Goal: Task Accomplishment & Management: Manage account settings

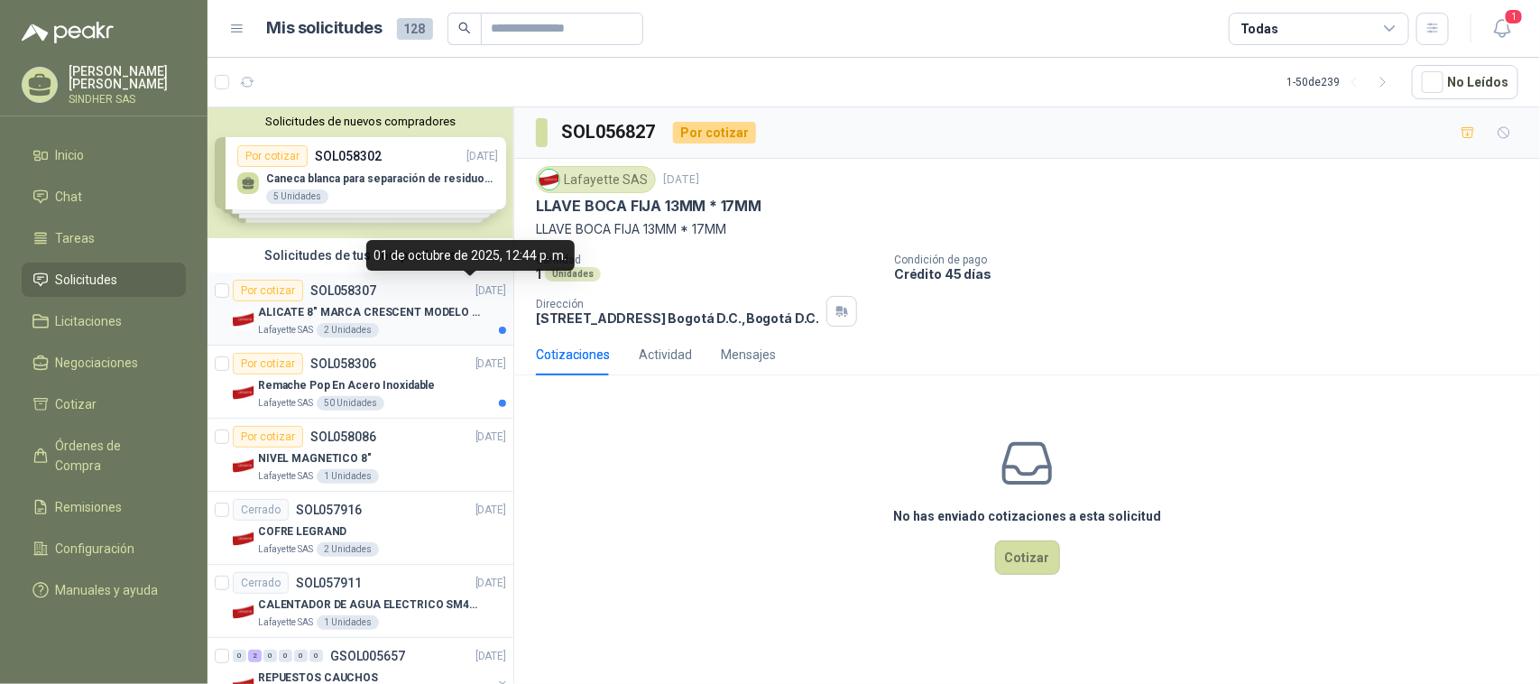
click at [424, 305] on p "ALICATE 8" MARCA CRESCENT MODELO 38008tv" at bounding box center [370, 312] width 225 height 17
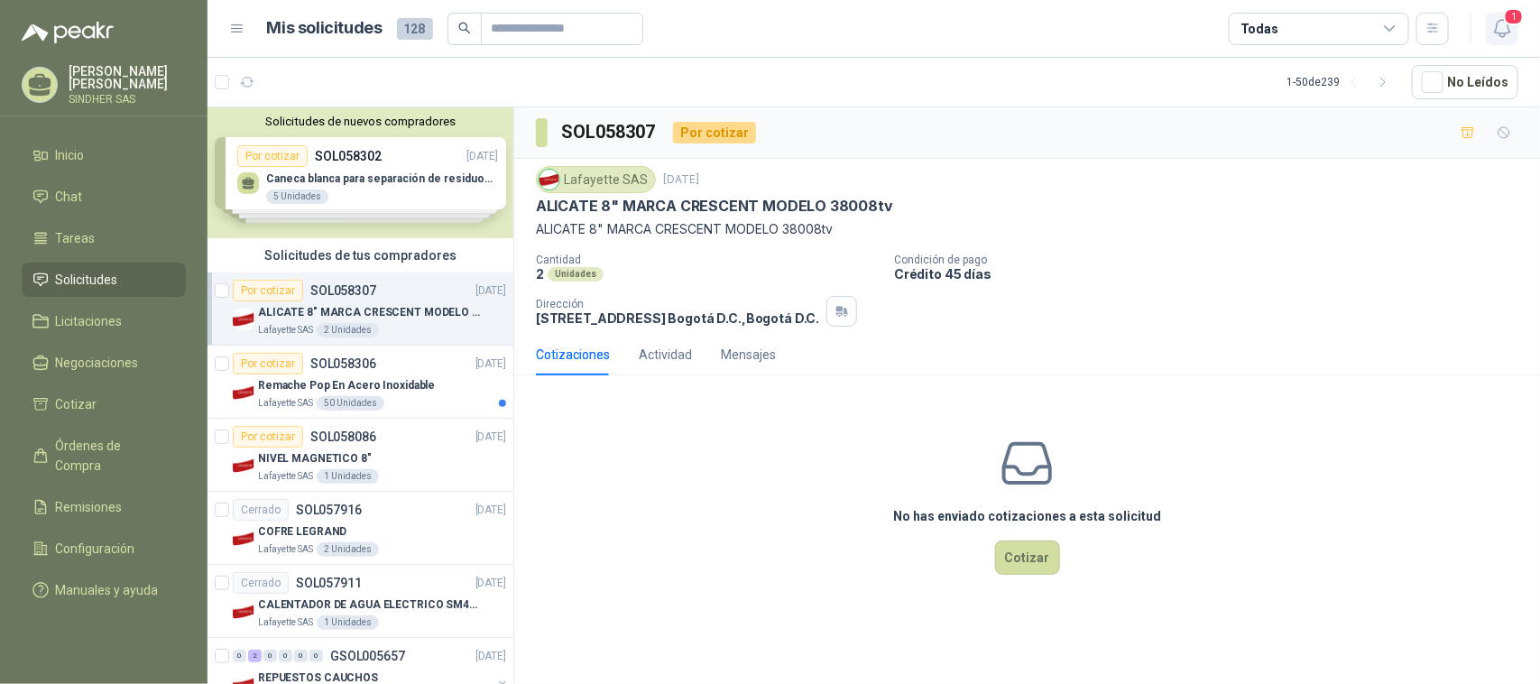
click at [1508, 28] on icon "button" at bounding box center [1501, 28] width 15 height 17
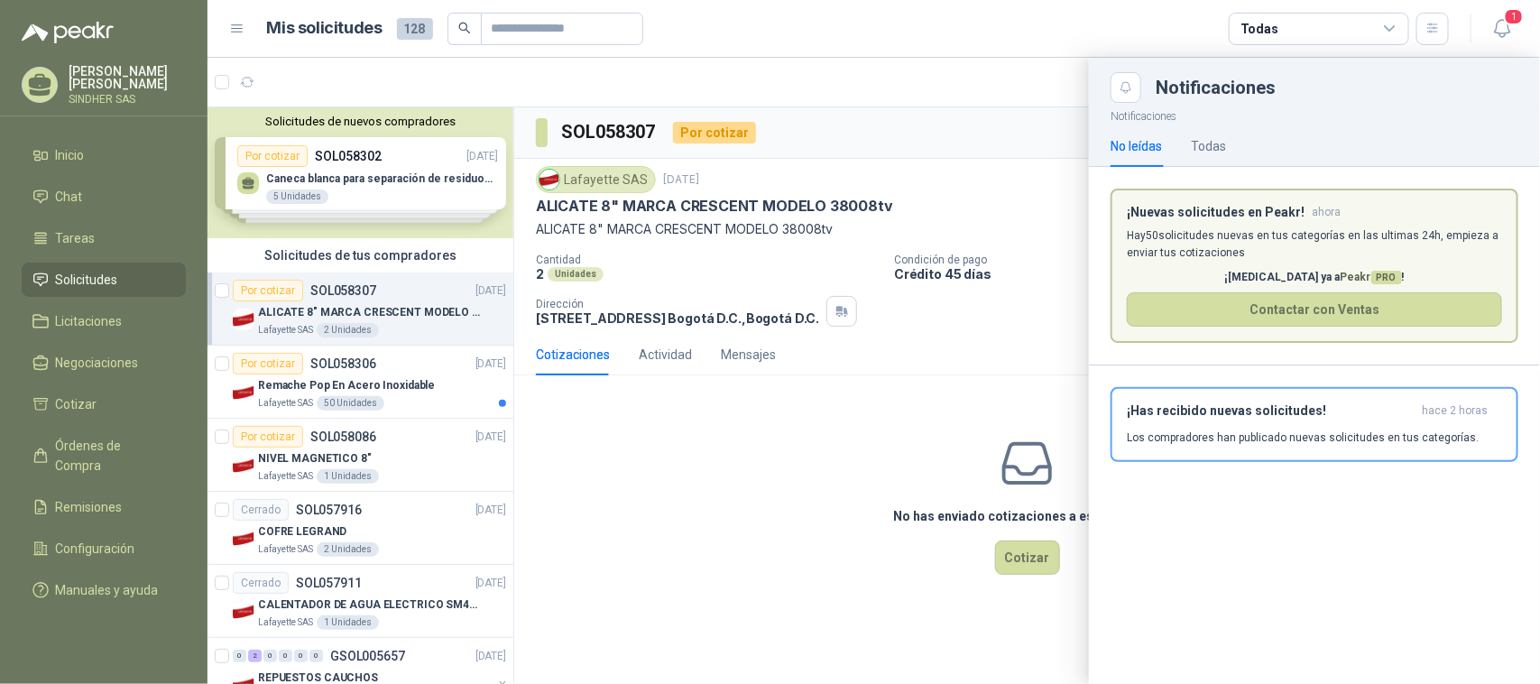
click at [819, 481] on div at bounding box center [874, 371] width 1333 height 626
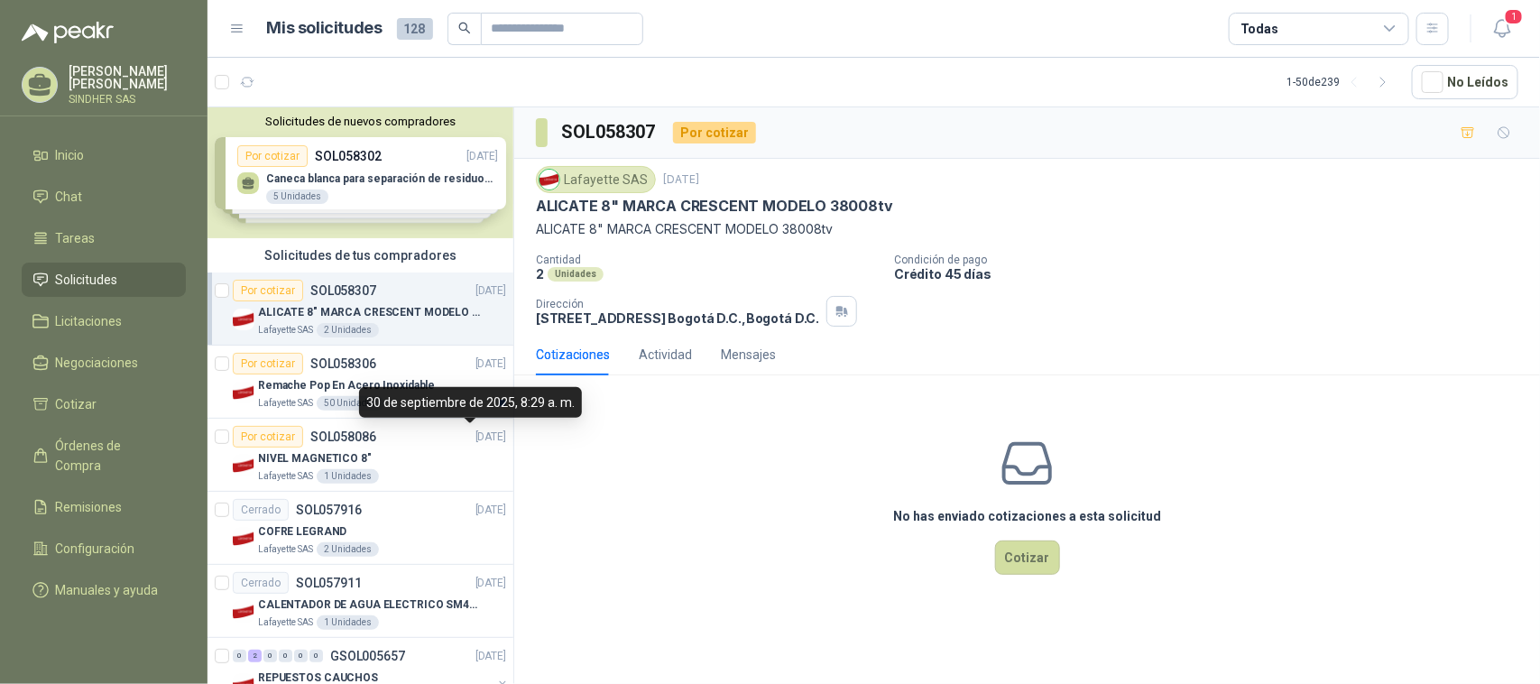
click at [420, 407] on div "30 de septiembre de 2025, 8:29 a. m." at bounding box center [470, 402] width 223 height 31
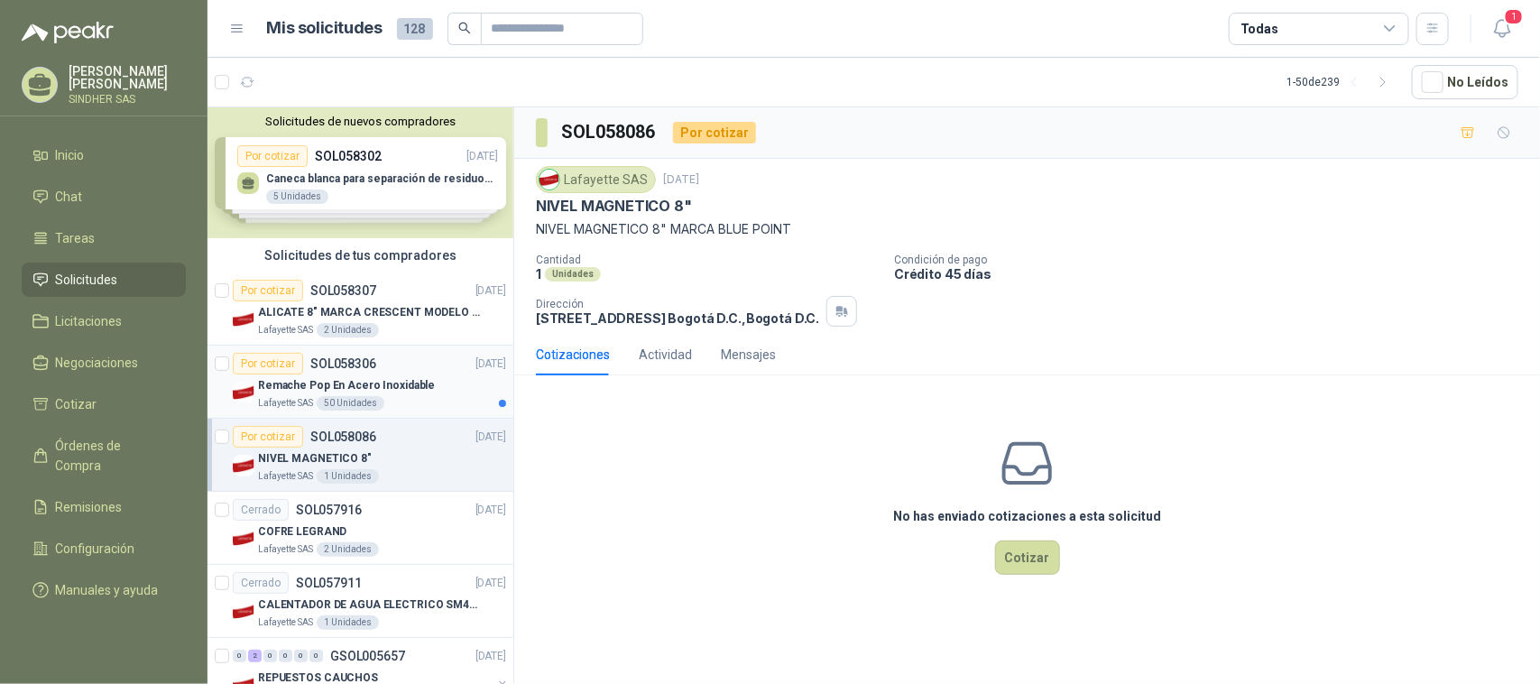
click at [416, 379] on p "Remache Pop En Acero Inoxidable" at bounding box center [346, 385] width 177 height 17
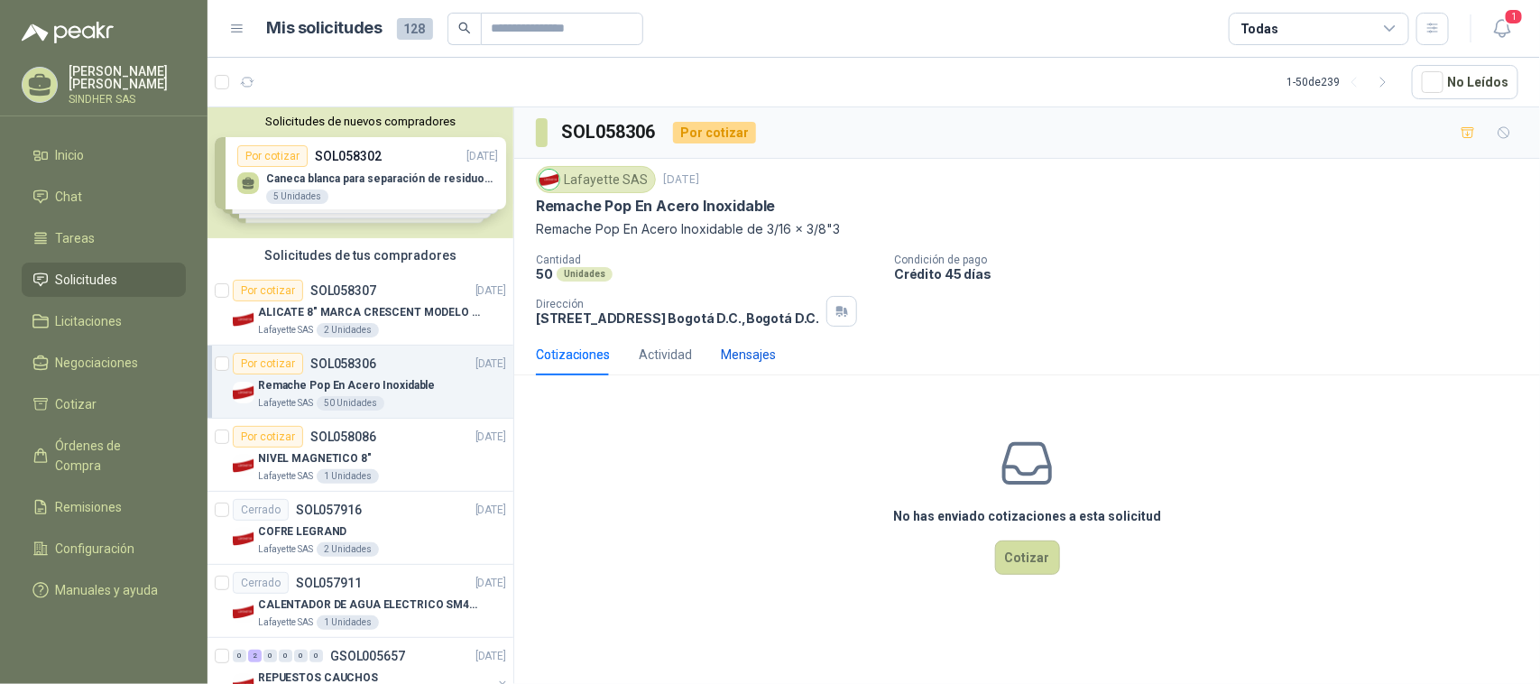
click at [737, 346] on div "Mensajes" at bounding box center [748, 355] width 55 height 20
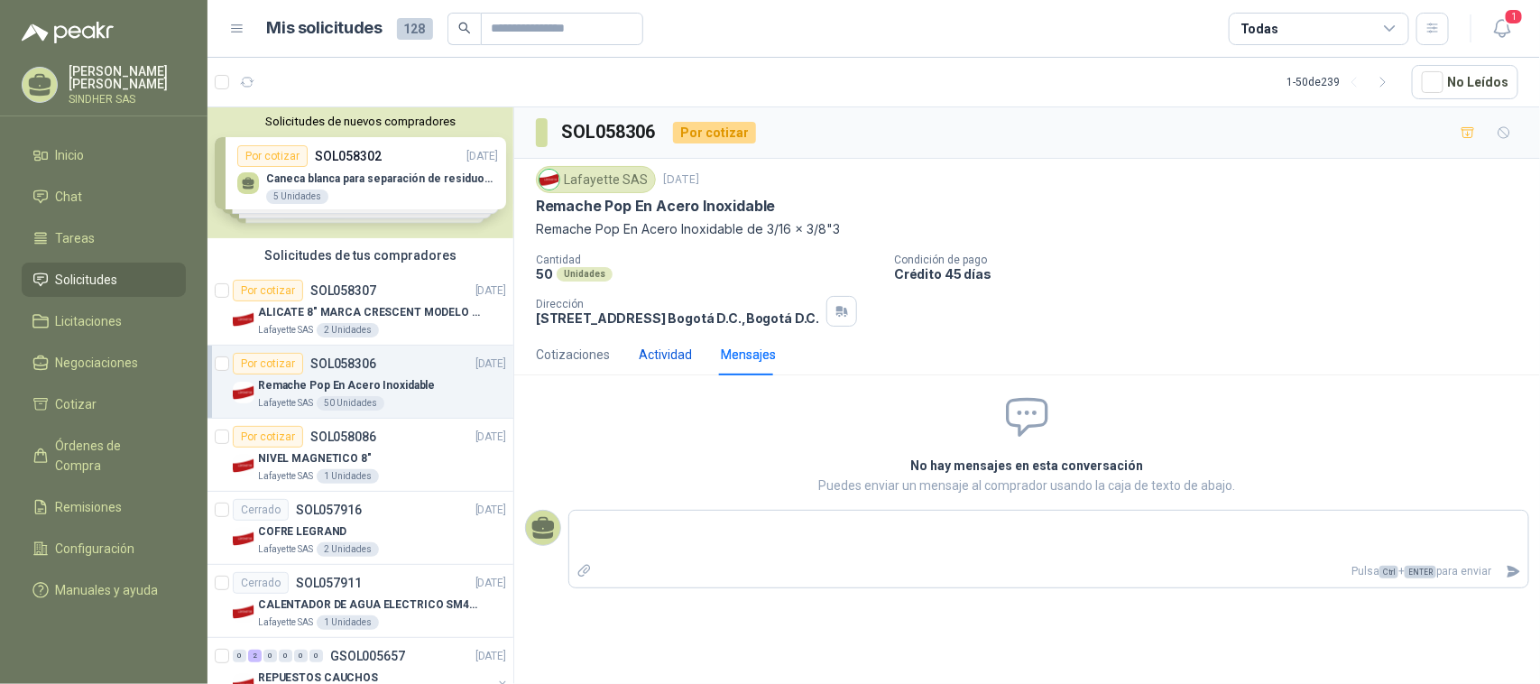
click at [661, 352] on div "Actividad" at bounding box center [665, 355] width 53 height 20
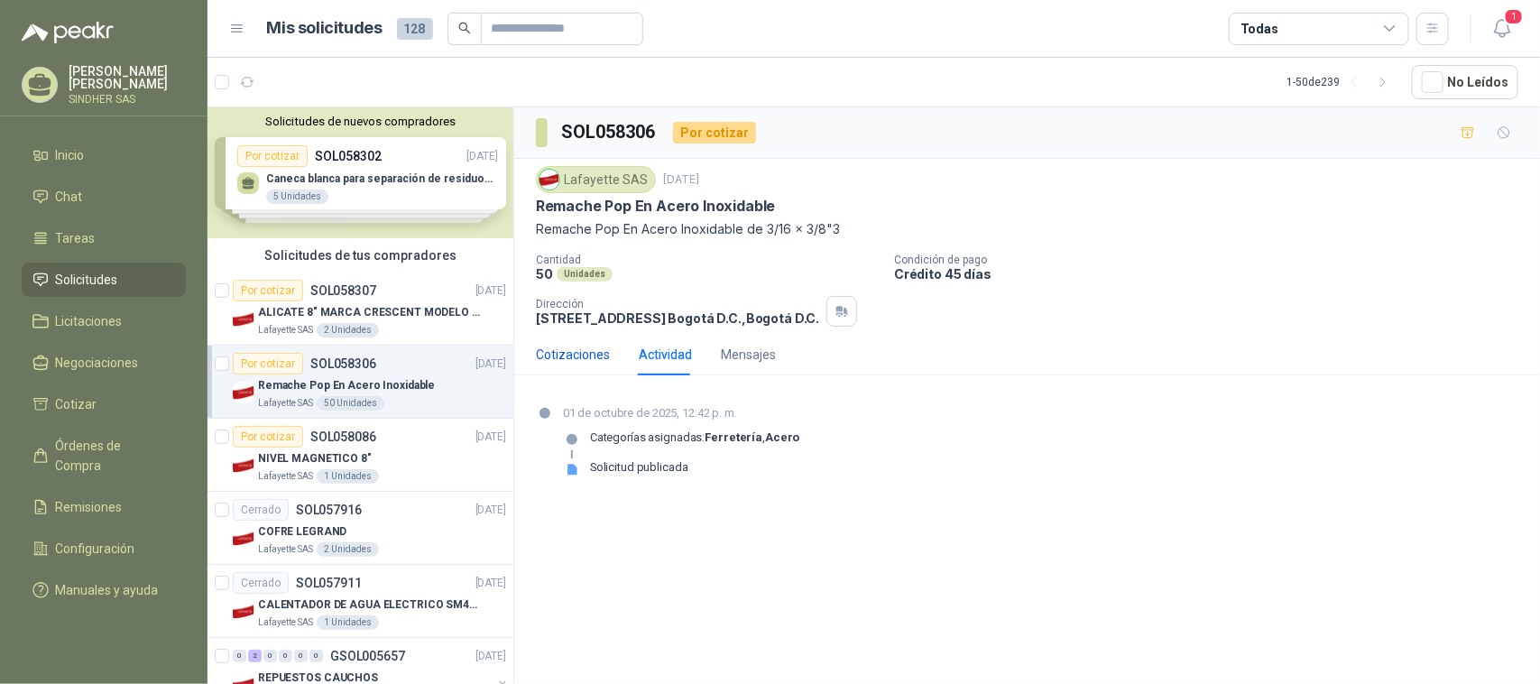
click at [594, 357] on div "Cotizaciones" at bounding box center [573, 355] width 74 height 20
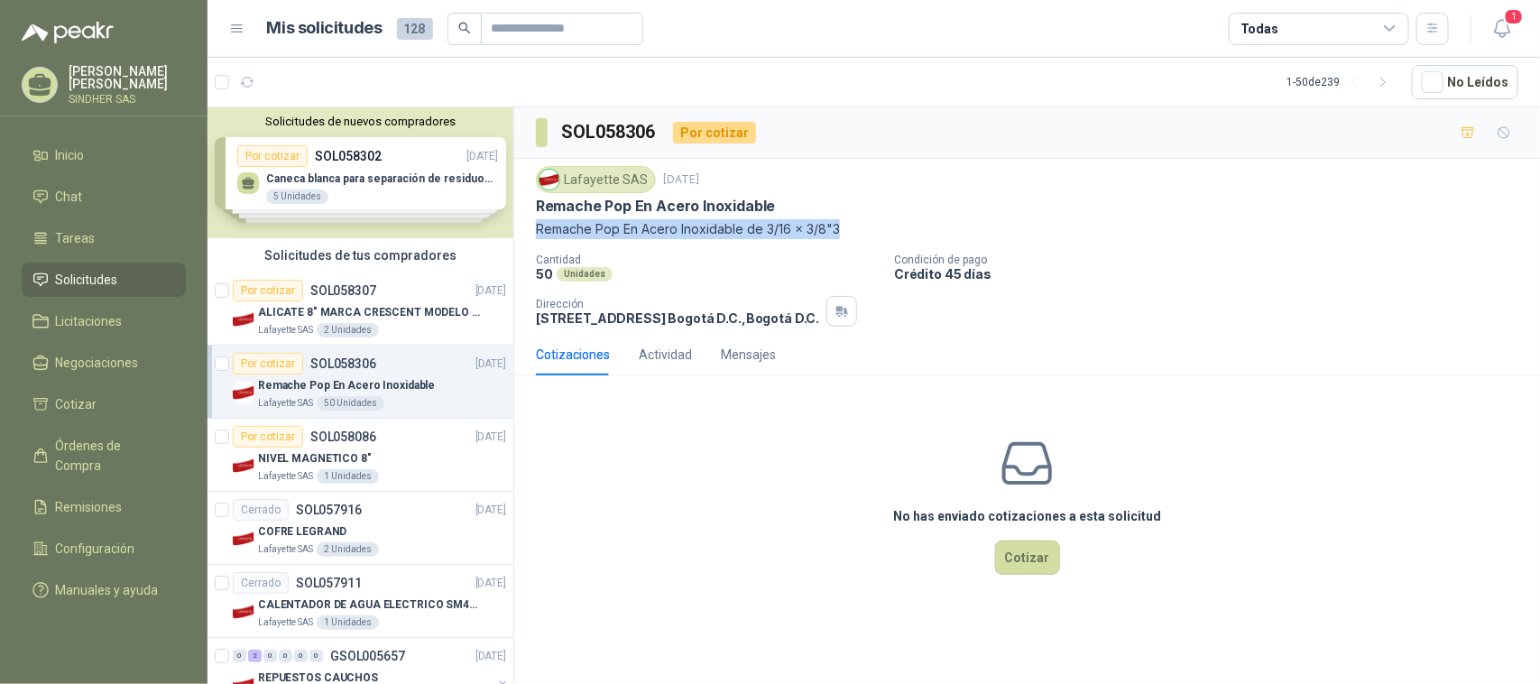
drag, startPoint x: 534, startPoint y: 230, endPoint x: 839, endPoint y: 230, distance: 305.0
click at [839, 230] on div "Lafayette SAS [DATE] [PERSON_NAME] Pop En Acero Inoxidable [PERSON_NAME] Pop En…" at bounding box center [1027, 246] width 1026 height 175
copy p "Remache Pop En Acero Inoxidable de 3/16 x 3/8"3"
click at [1494, 24] on icon "button" at bounding box center [1502, 28] width 23 height 23
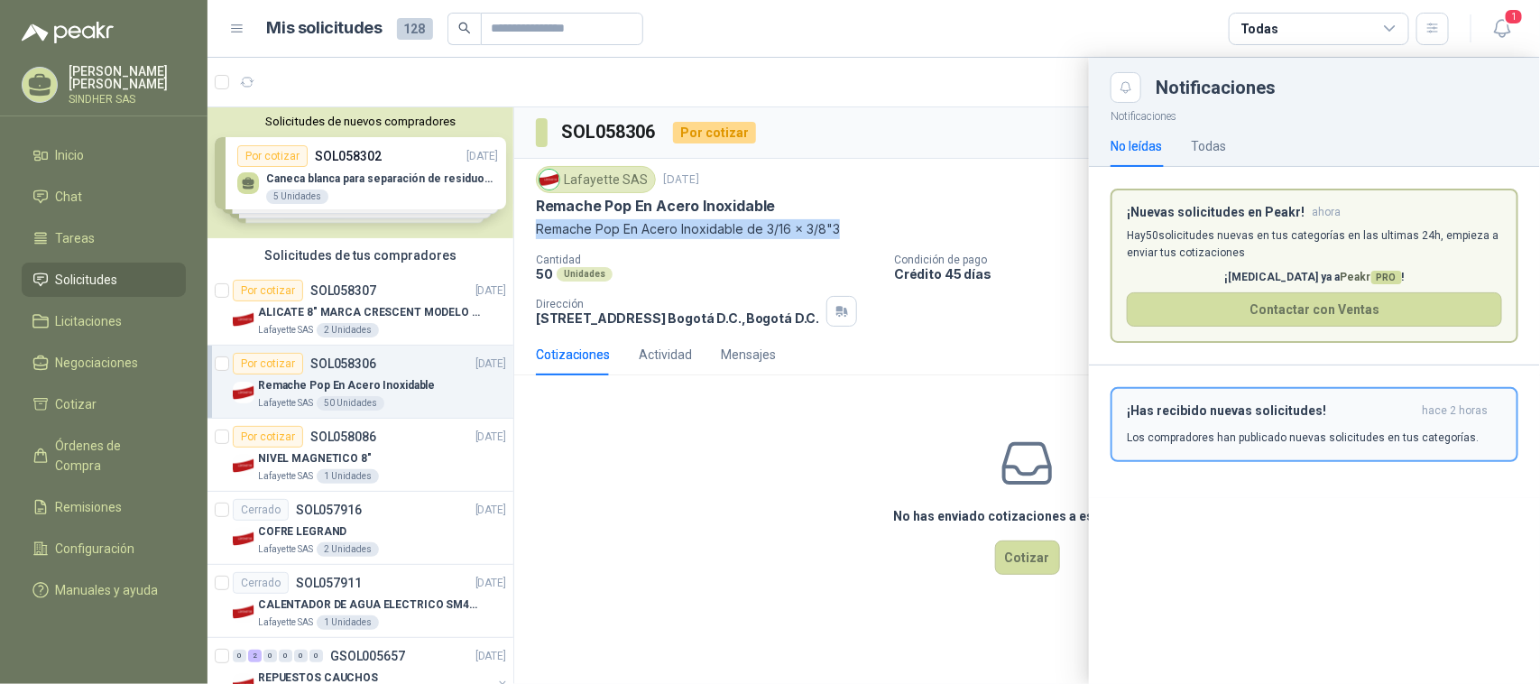
click at [1329, 429] on div "¡Has recibido nuevas solicitudes! hace 2 horas Los compradores han publicado nu…" at bounding box center [1314, 424] width 375 height 42
